Goal: Navigation & Orientation: Find specific page/section

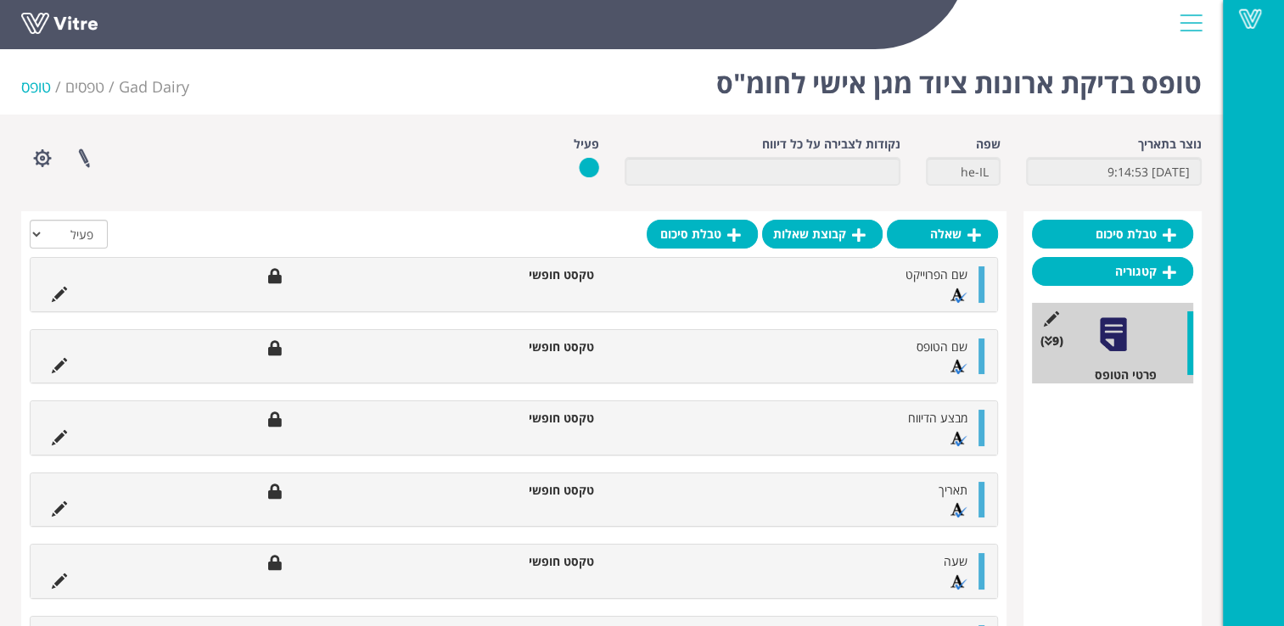
click at [1163, 3] on img at bounding box center [1163, 3] width 0 height 0
click at [1185, 25] on div at bounding box center [1191, 23] width 38 height 46
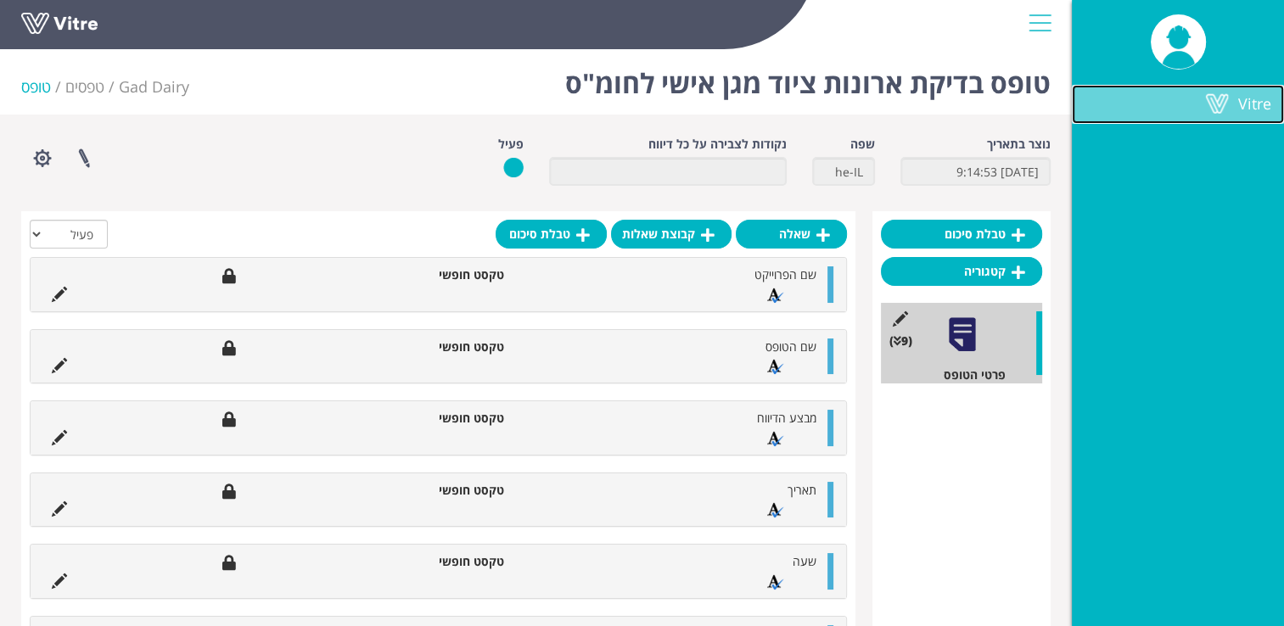
click at [1239, 103] on span "Vitre" at bounding box center [1254, 103] width 33 height 20
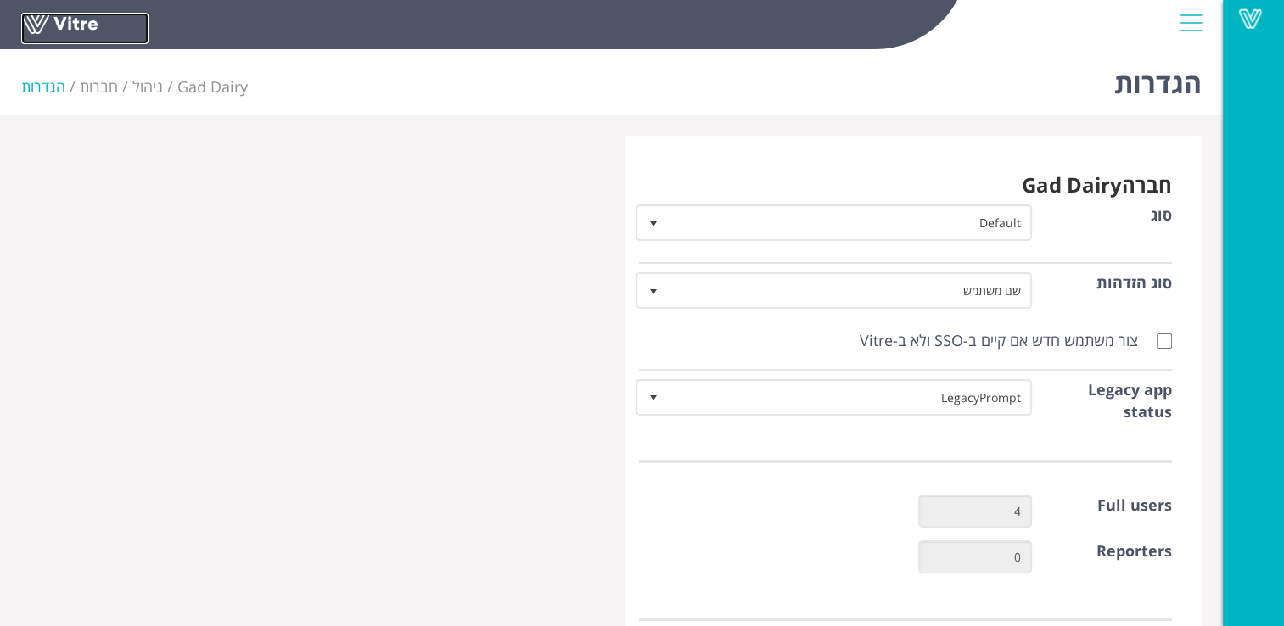
click at [73, 17] on link at bounding box center [84, 28] width 127 height 31
